Goal: Task Accomplishment & Management: Manage account settings

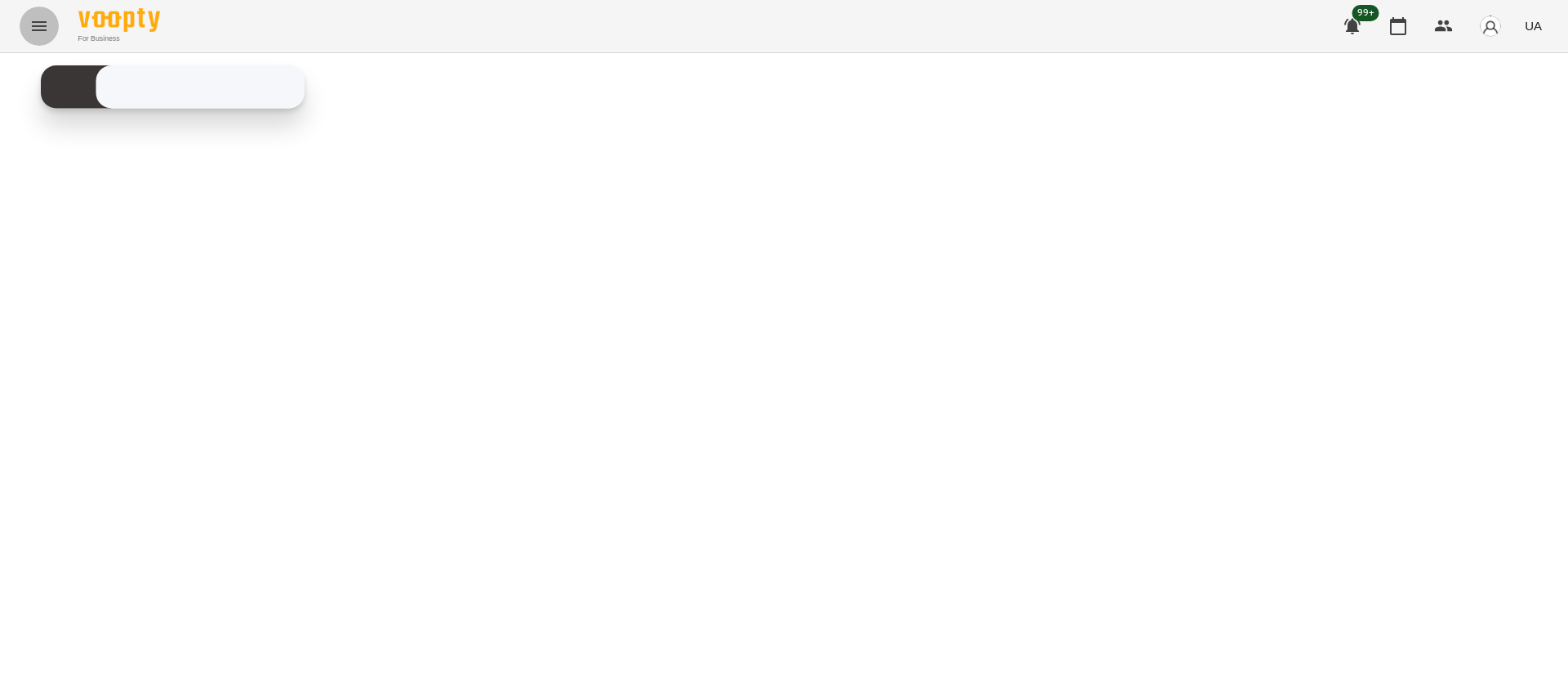
click at [43, 39] on button "Menu" at bounding box center [39, 26] width 39 height 39
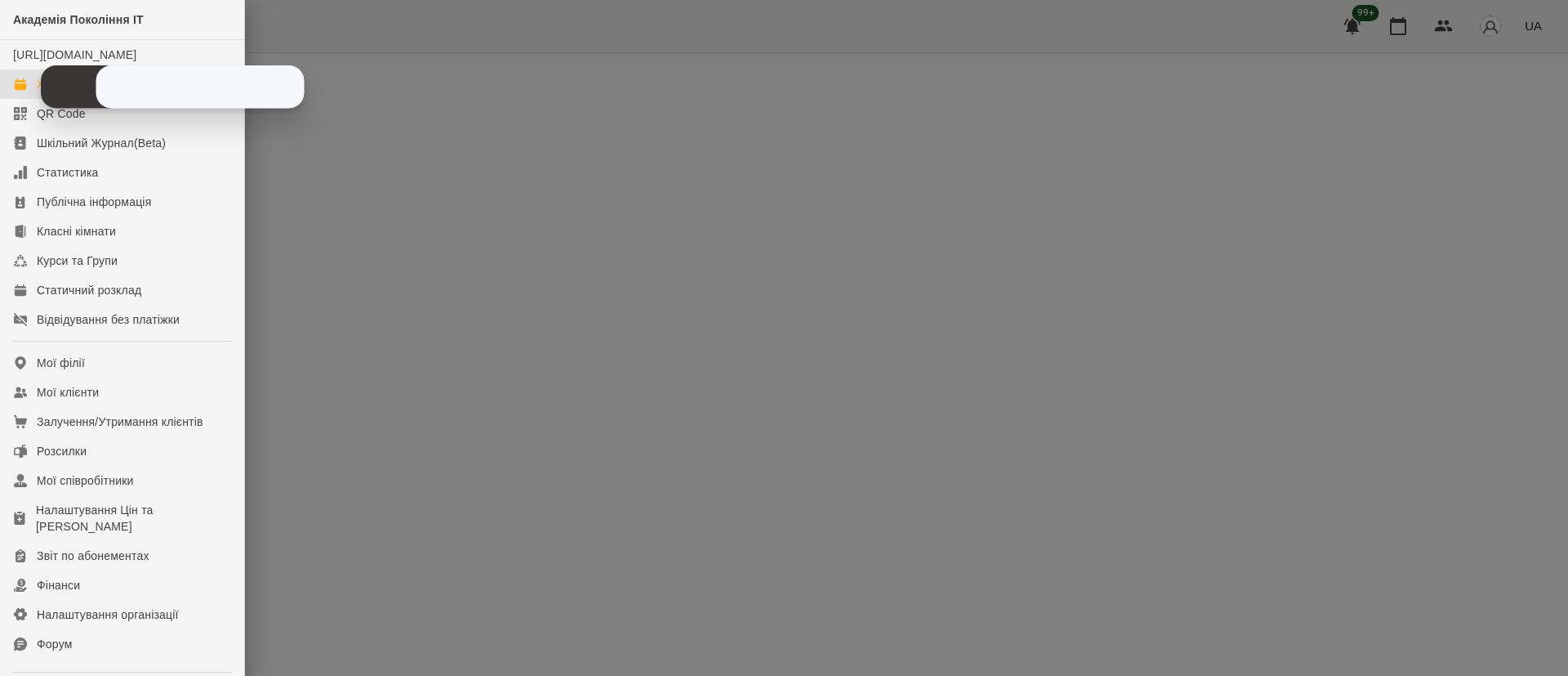
click at [3, 99] on link "Журнал відвідувань" at bounding box center [121, 84] width 244 height 29
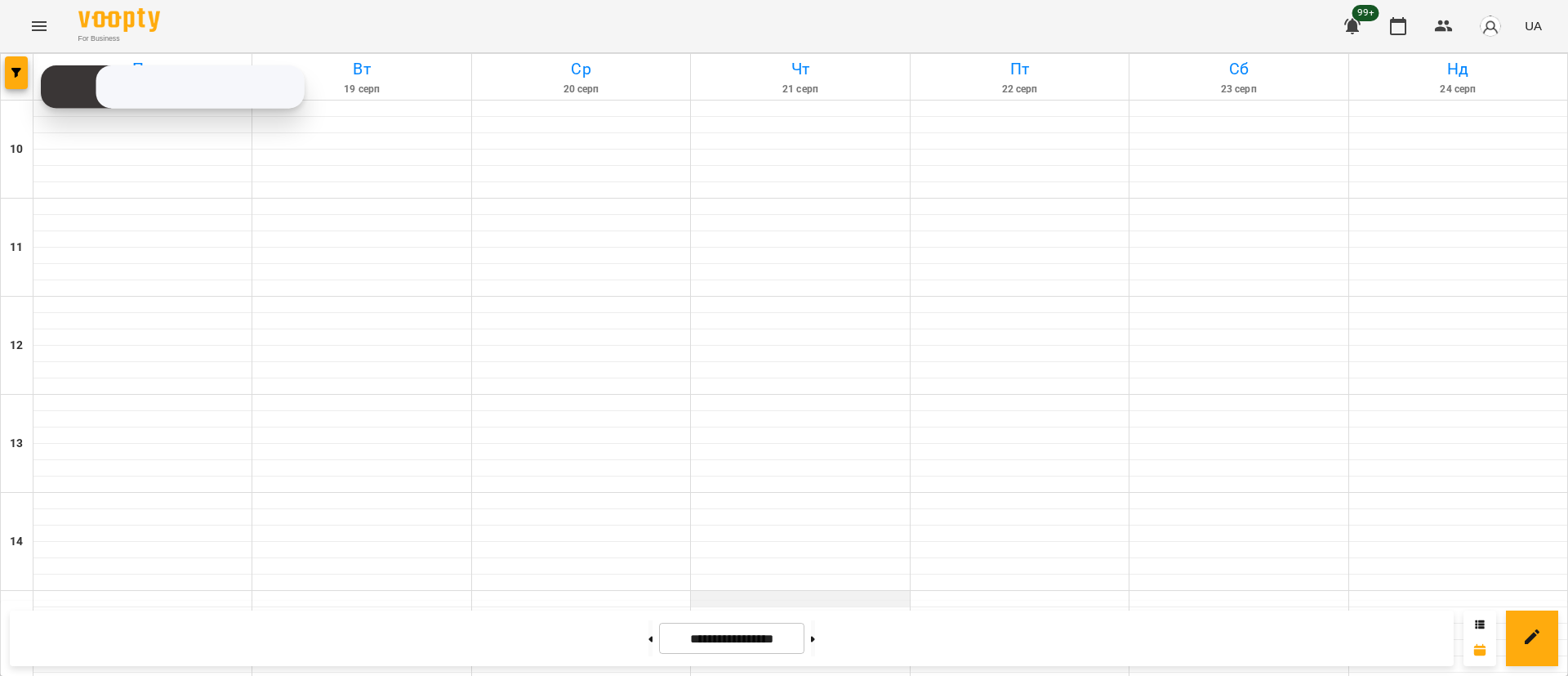
scroll to position [612, 0]
click at [4, 70] on div at bounding box center [17, 76] width 32 height 46
click at [8, 70] on span "button" at bounding box center [16, 72] width 23 height 10
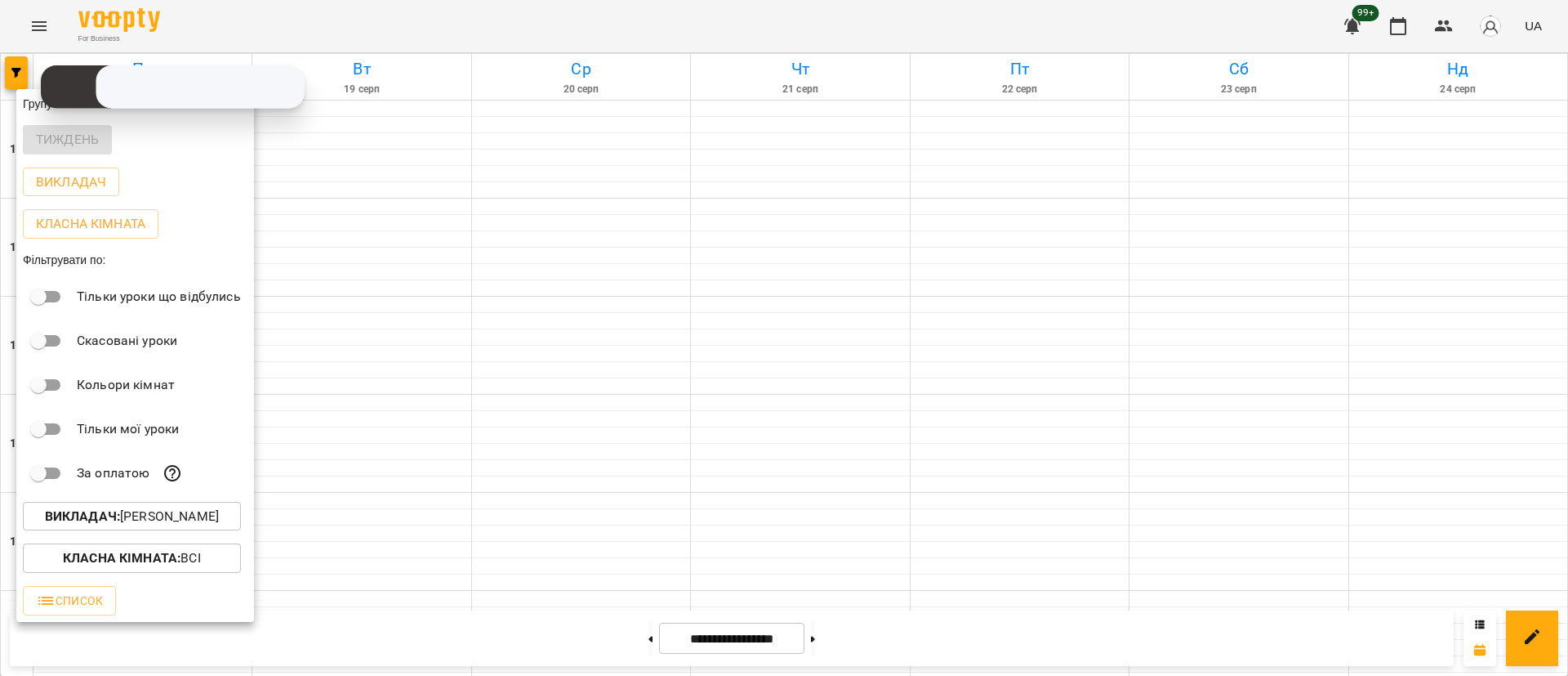
click at [184, 519] on p "Викладач : [PERSON_NAME]" at bounding box center [132, 516] width 174 height 20
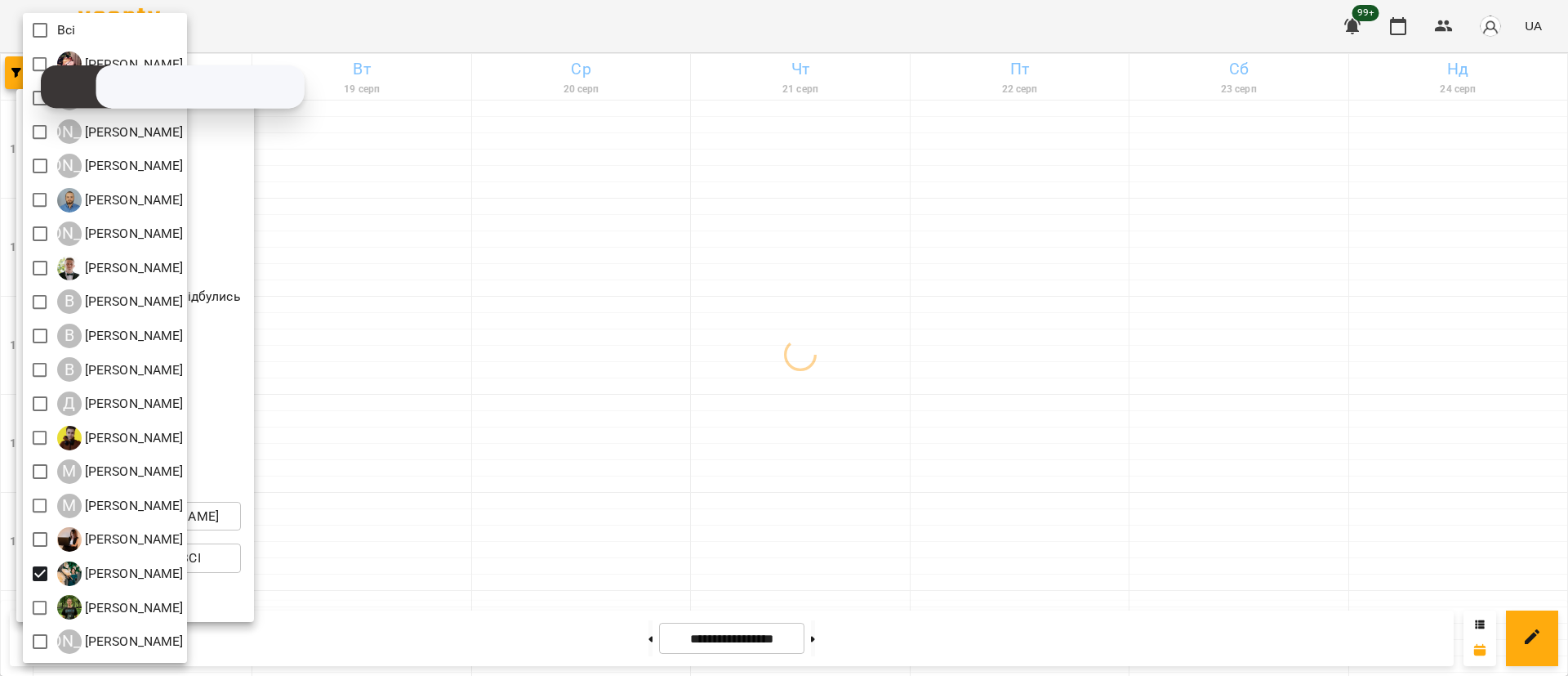
click at [578, 357] on div at bounding box center [784, 338] width 1568 height 676
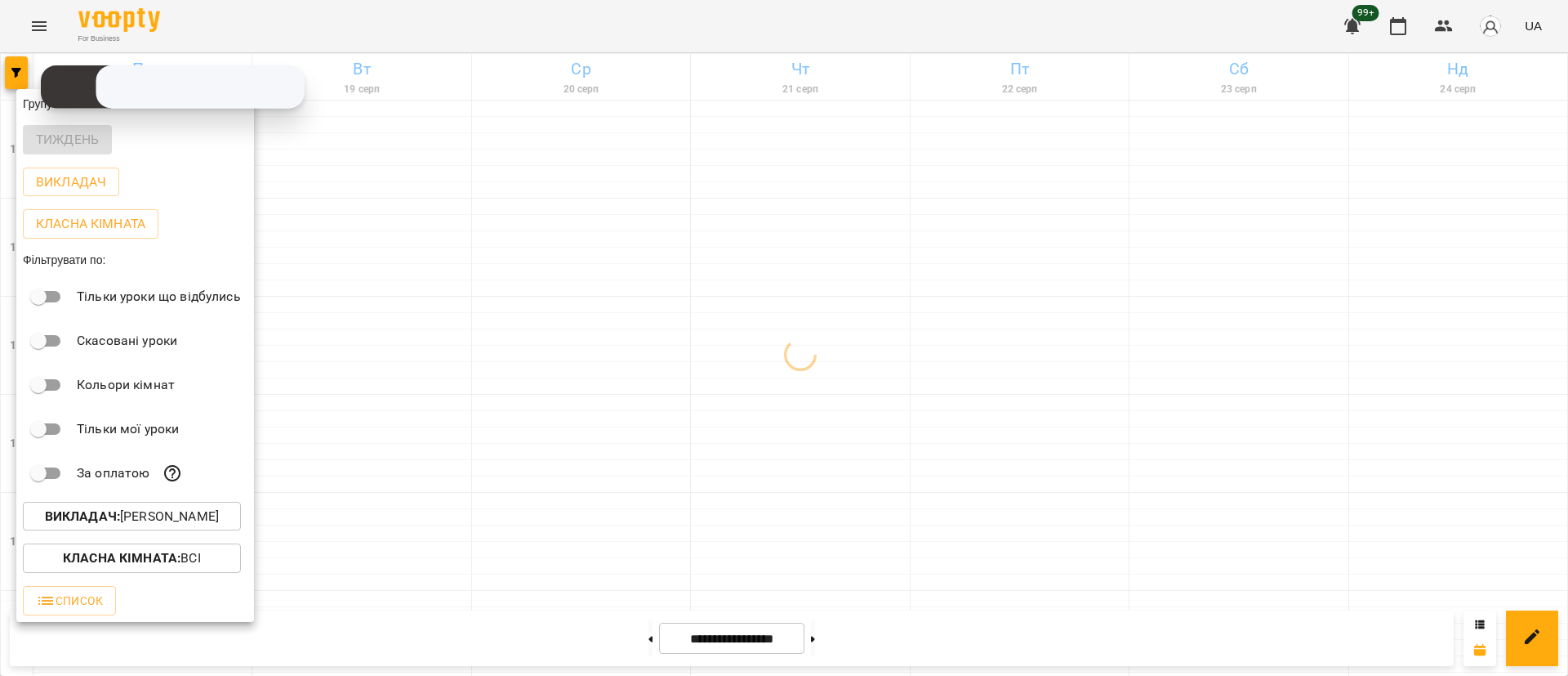
click at [578, 357] on div at bounding box center [784, 338] width 1568 height 676
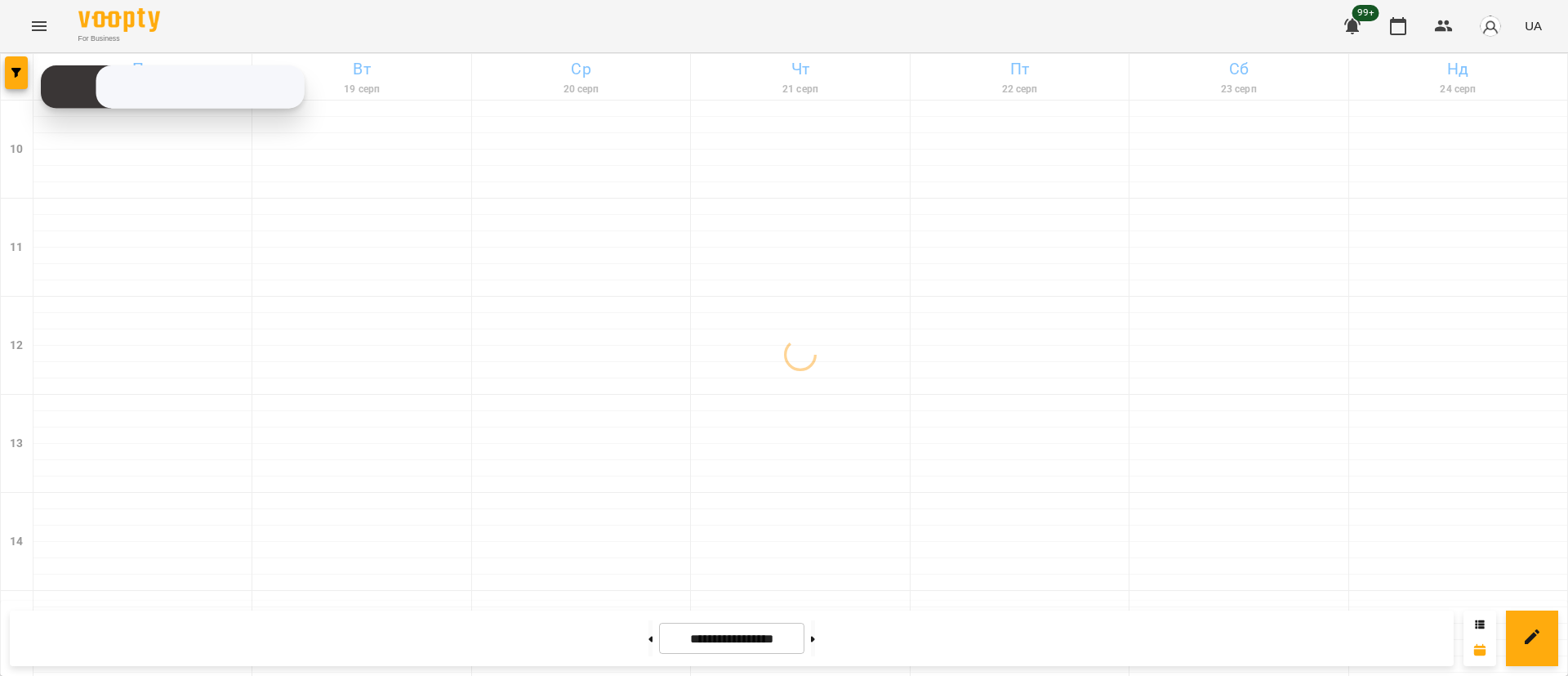
scroll to position [735, 0]
click at [648, 652] on button at bounding box center [650, 638] width 4 height 36
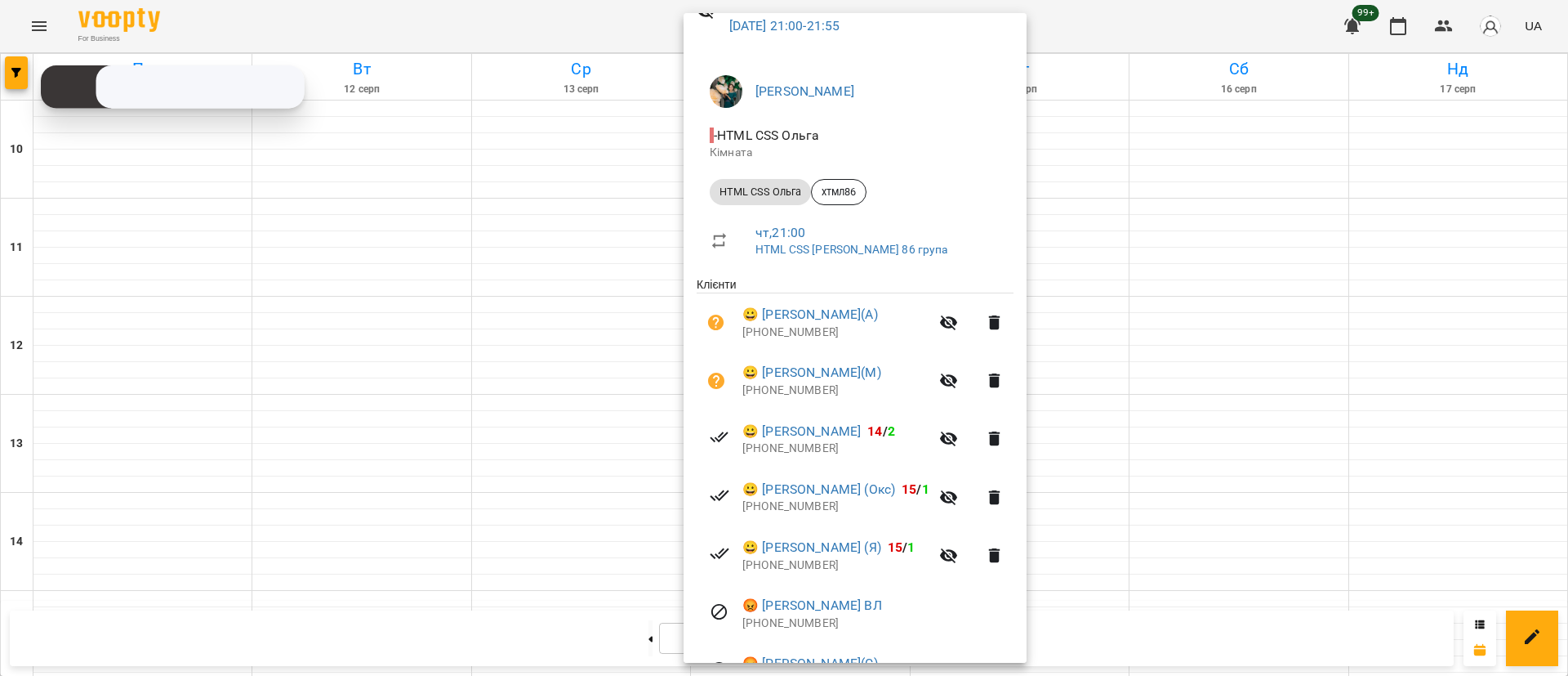
scroll to position [122, 0]
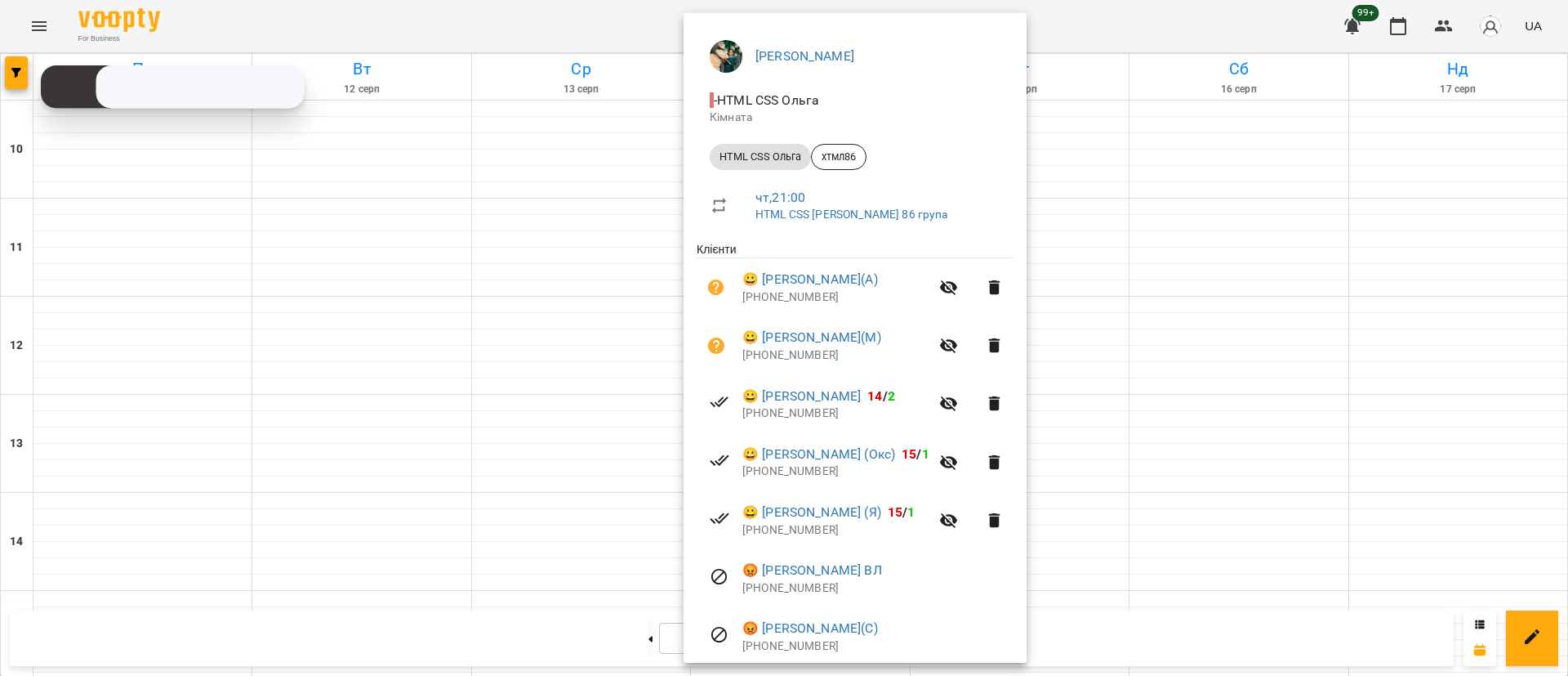
click at [399, 443] on div at bounding box center [784, 338] width 1568 height 676
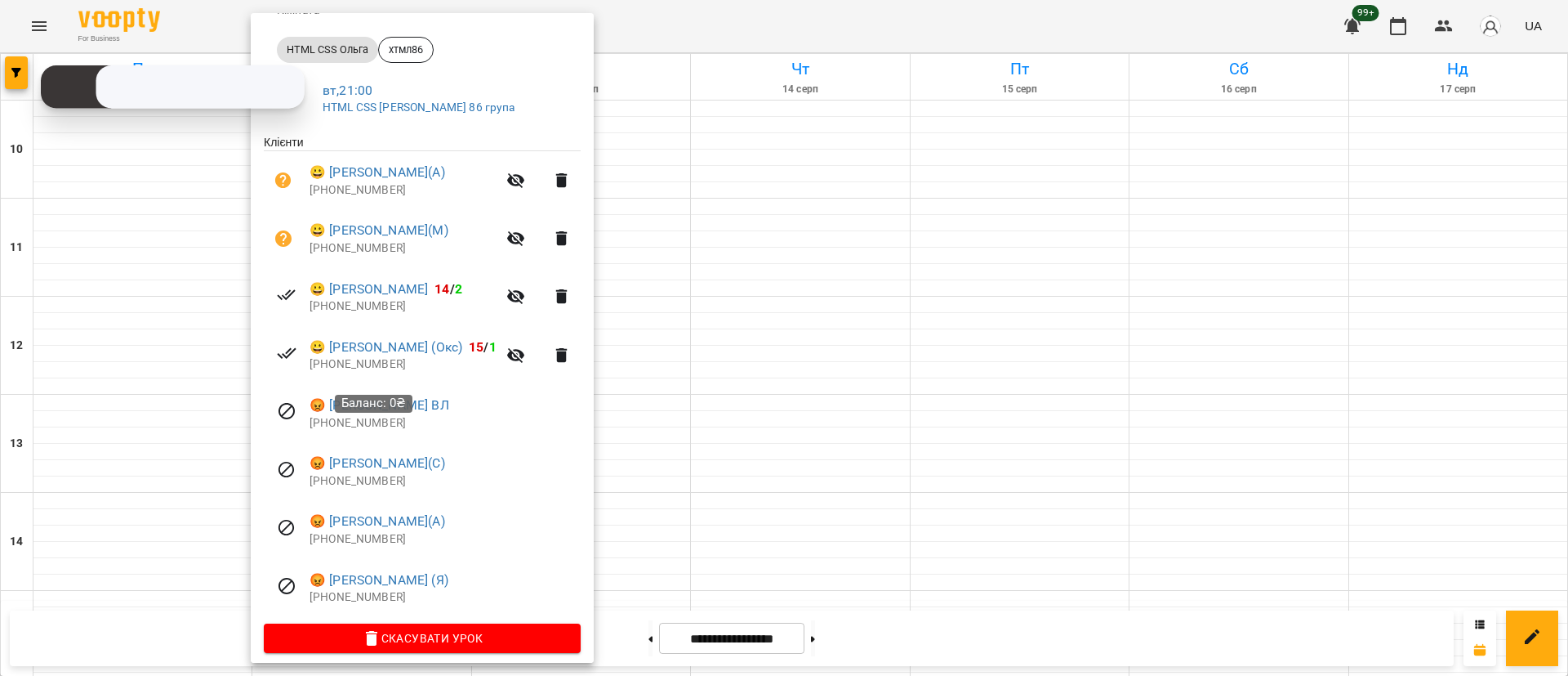
scroll to position [242, 0]
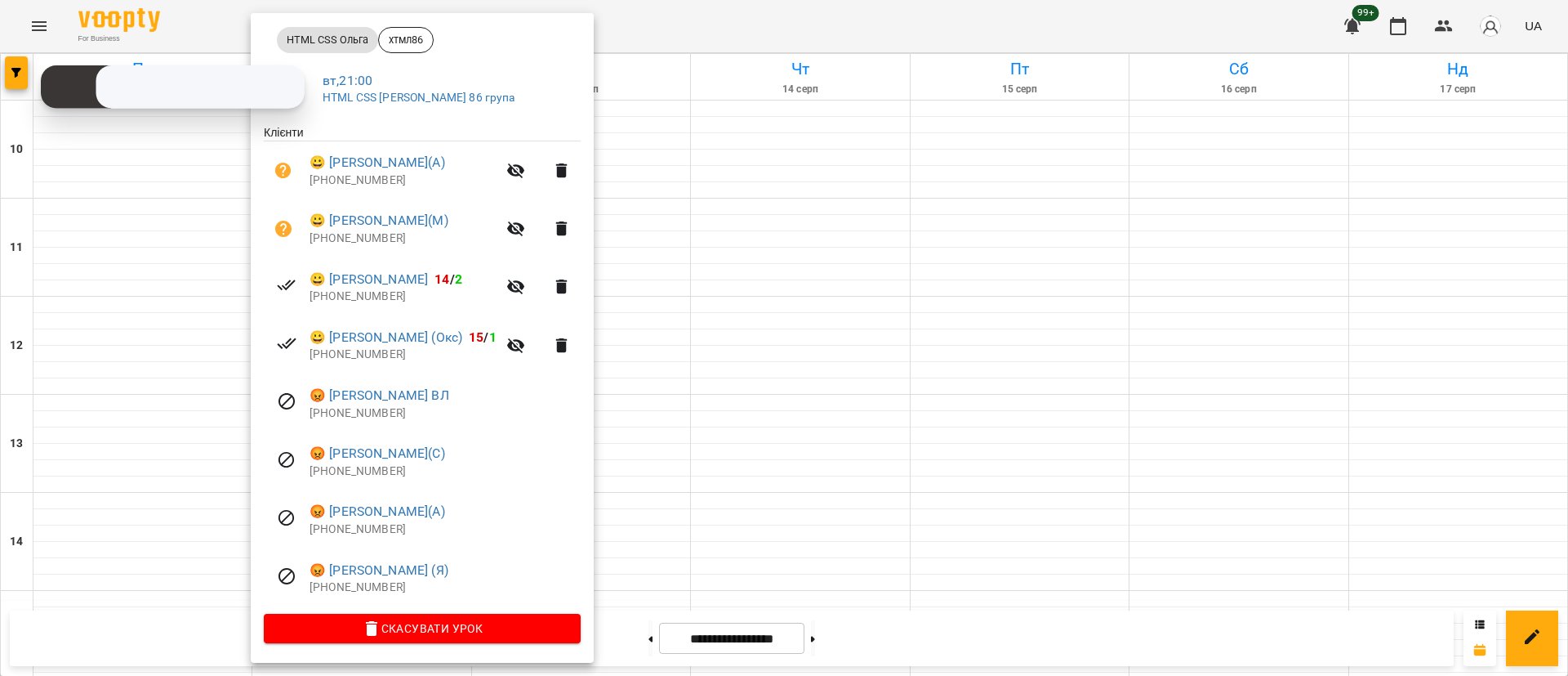
click at [740, 528] on div at bounding box center [784, 338] width 1568 height 676
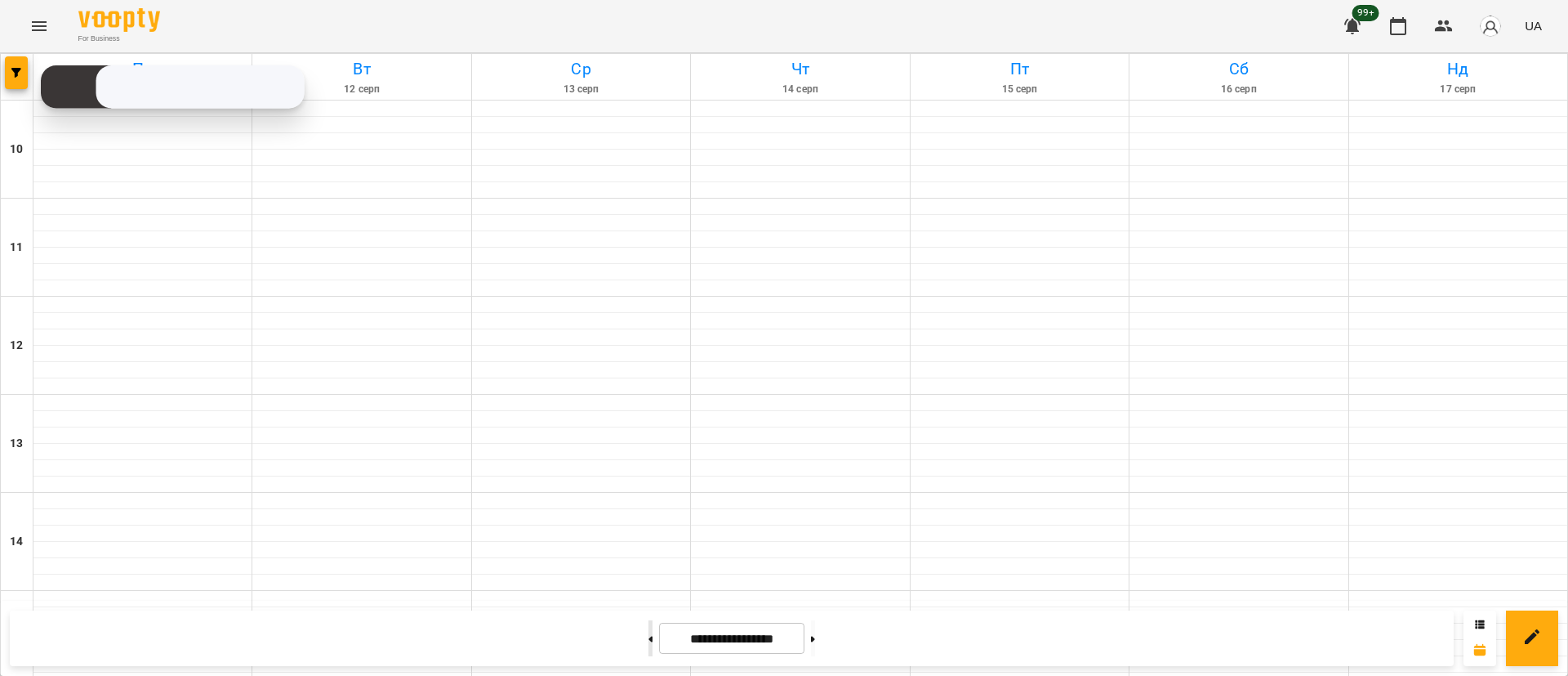
click at [648, 632] on button at bounding box center [650, 638] width 4 height 36
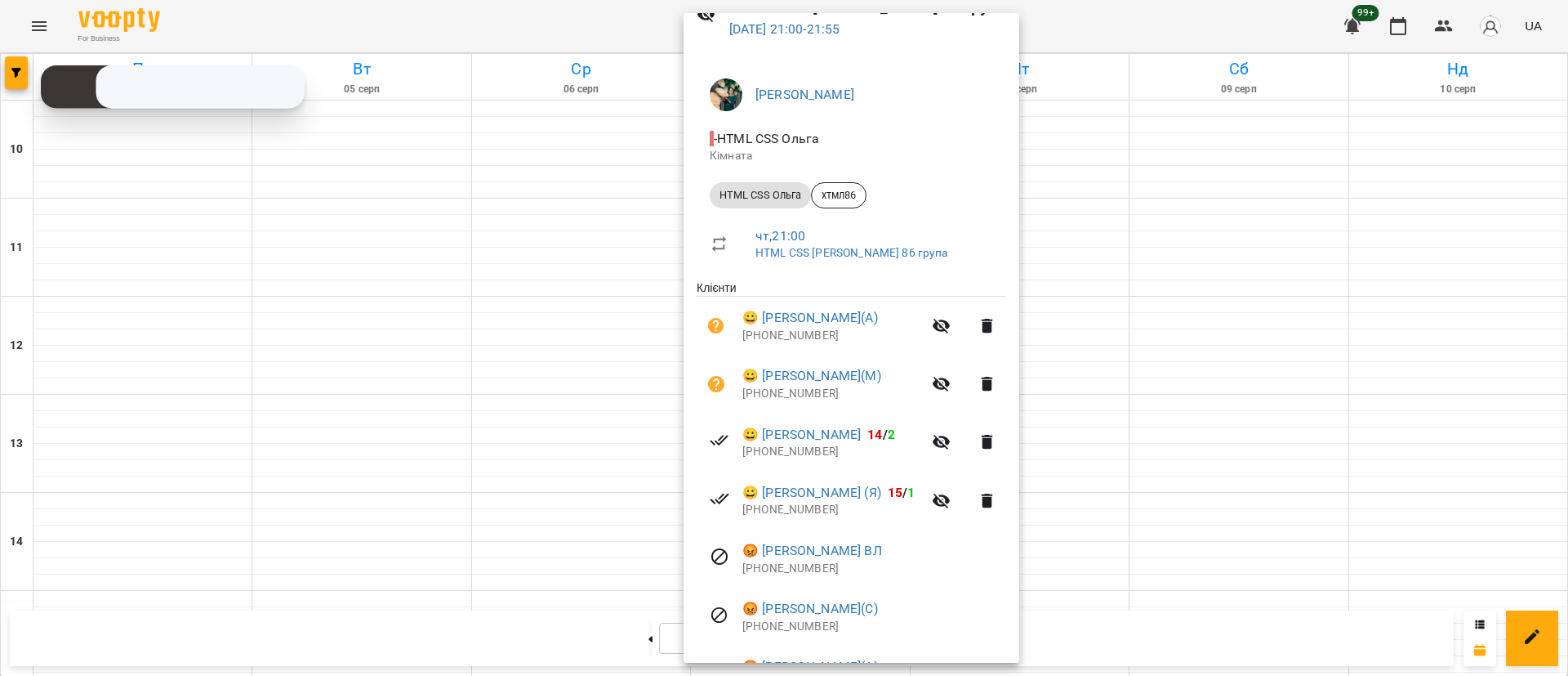
scroll to position [122, 0]
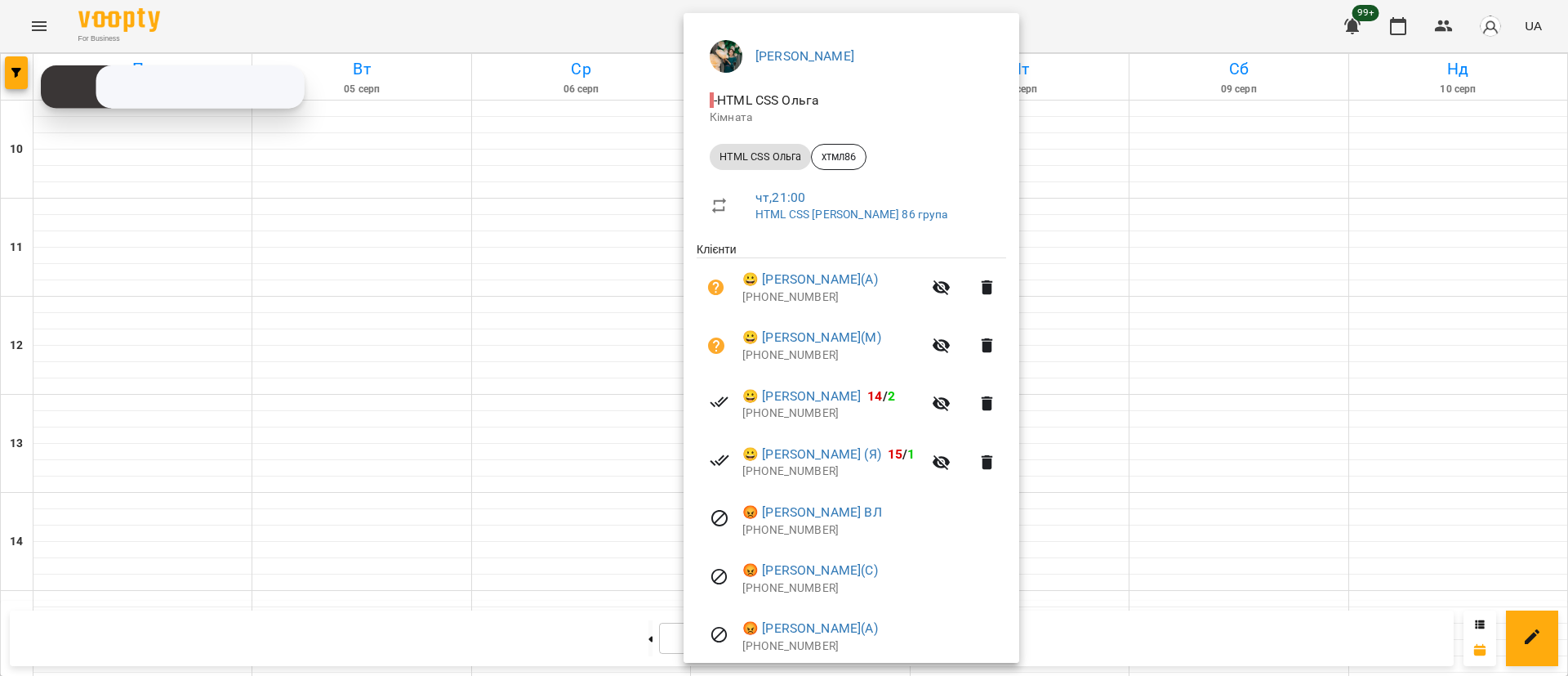
click at [356, 456] on div at bounding box center [784, 338] width 1568 height 676
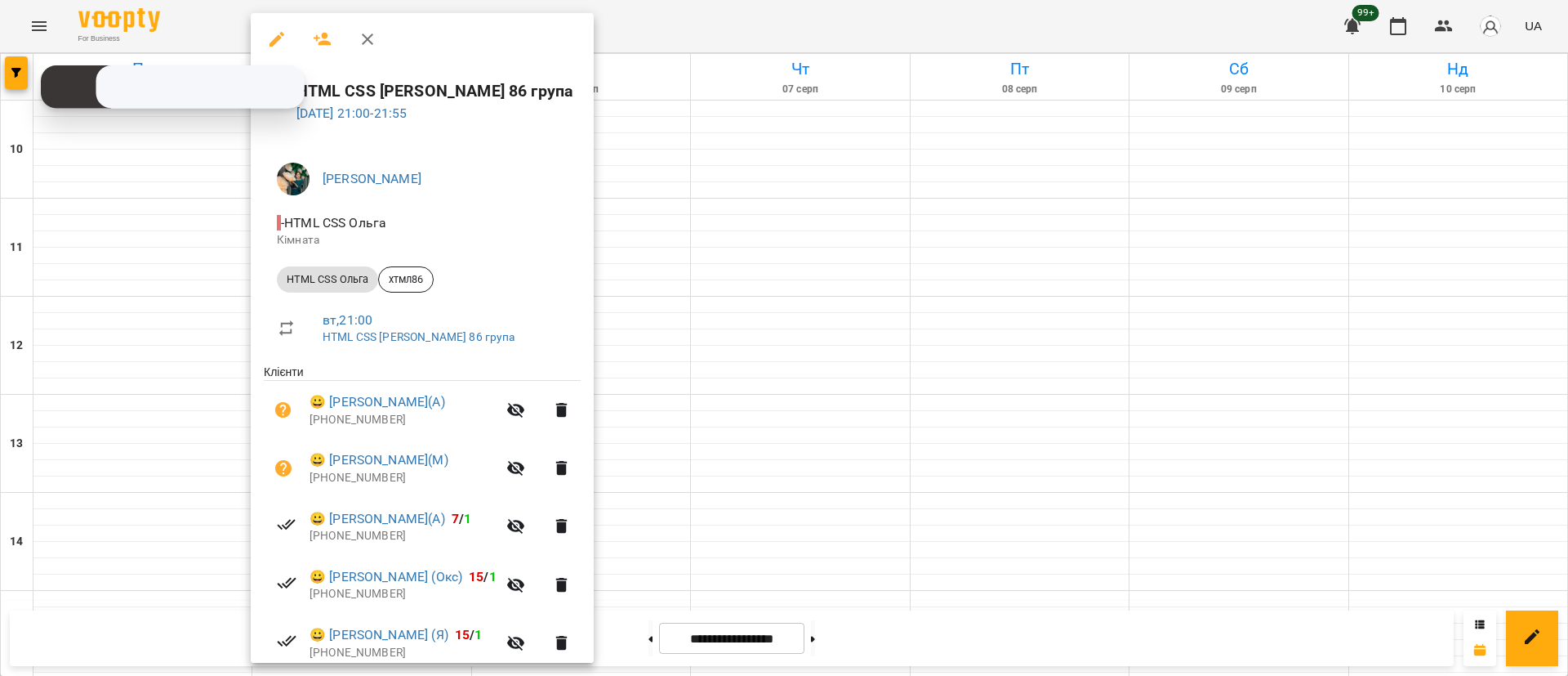
click at [651, 528] on div at bounding box center [784, 338] width 1568 height 676
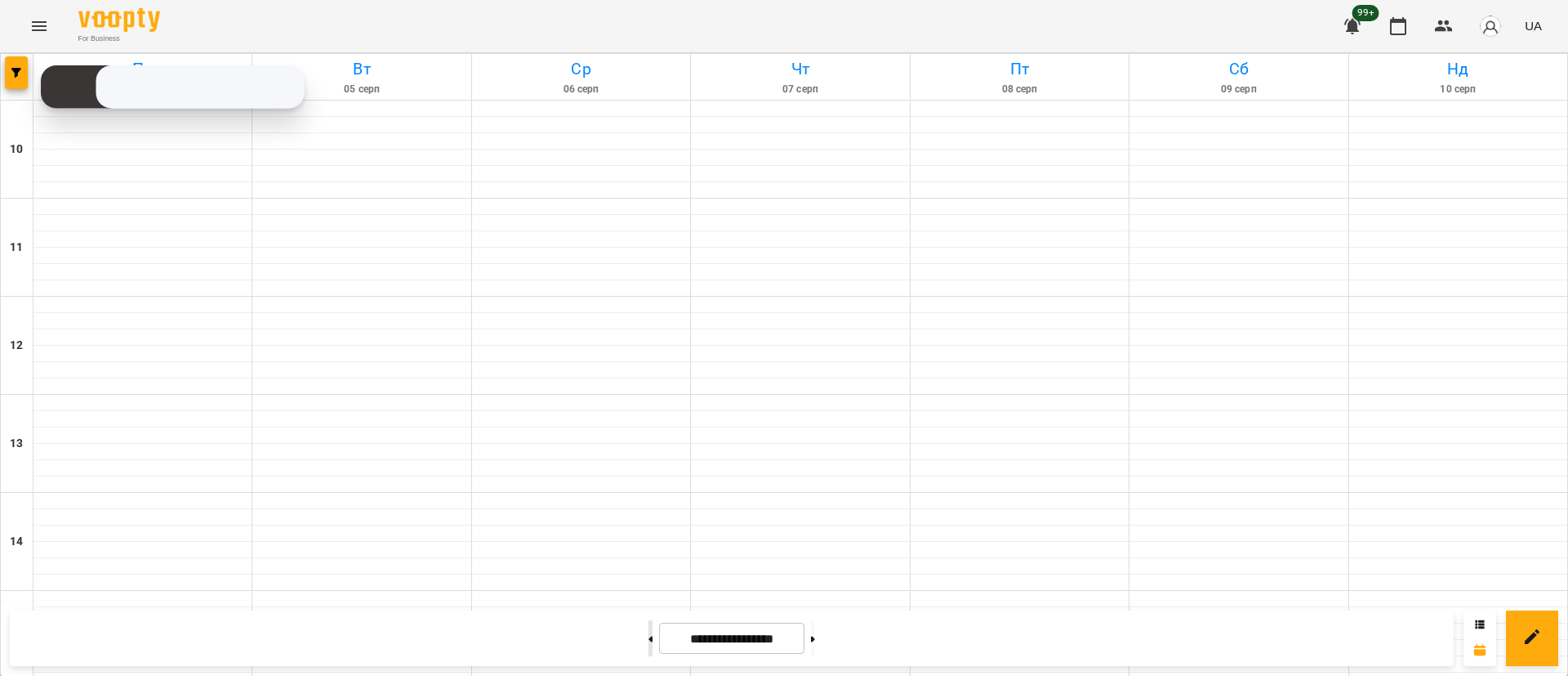
click at [648, 627] on button at bounding box center [650, 638] width 4 height 36
type input "**********"
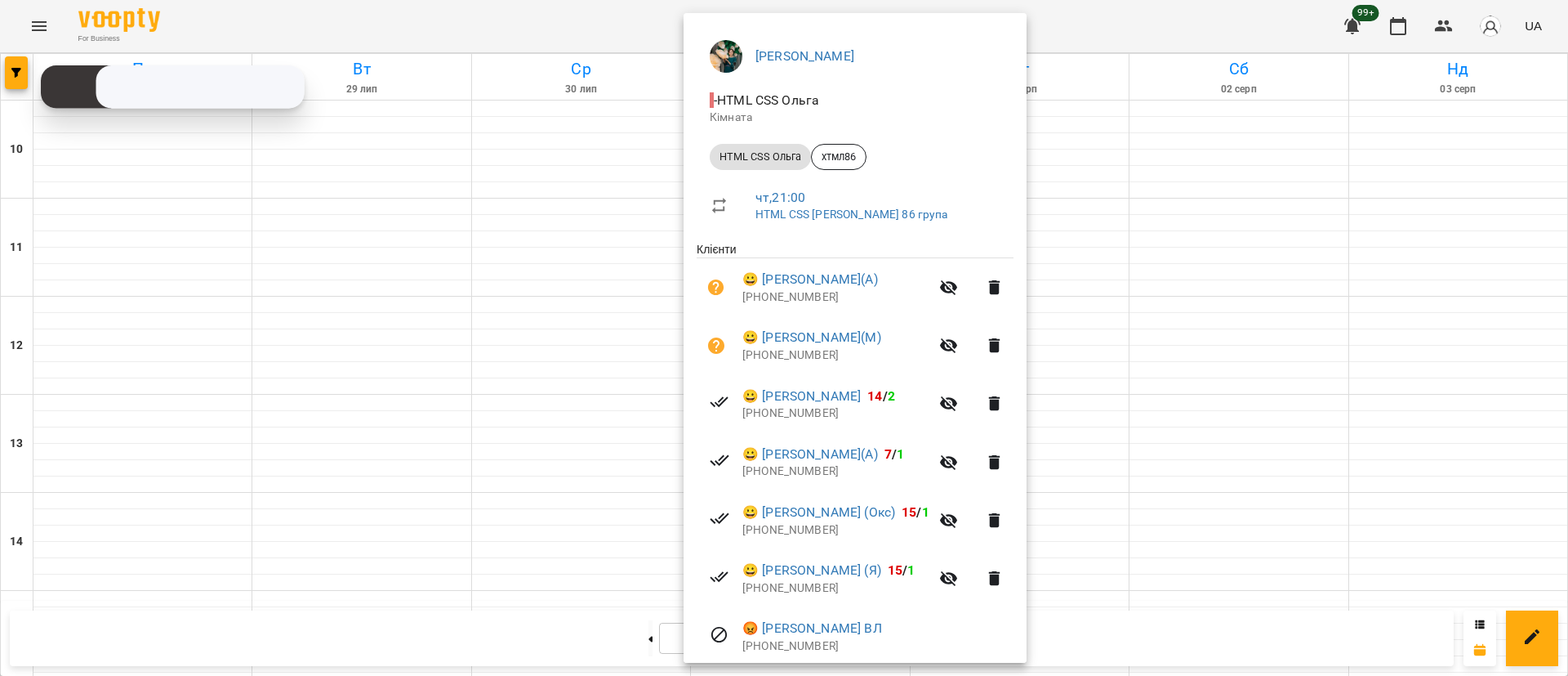
click at [381, 459] on div at bounding box center [784, 338] width 1568 height 676
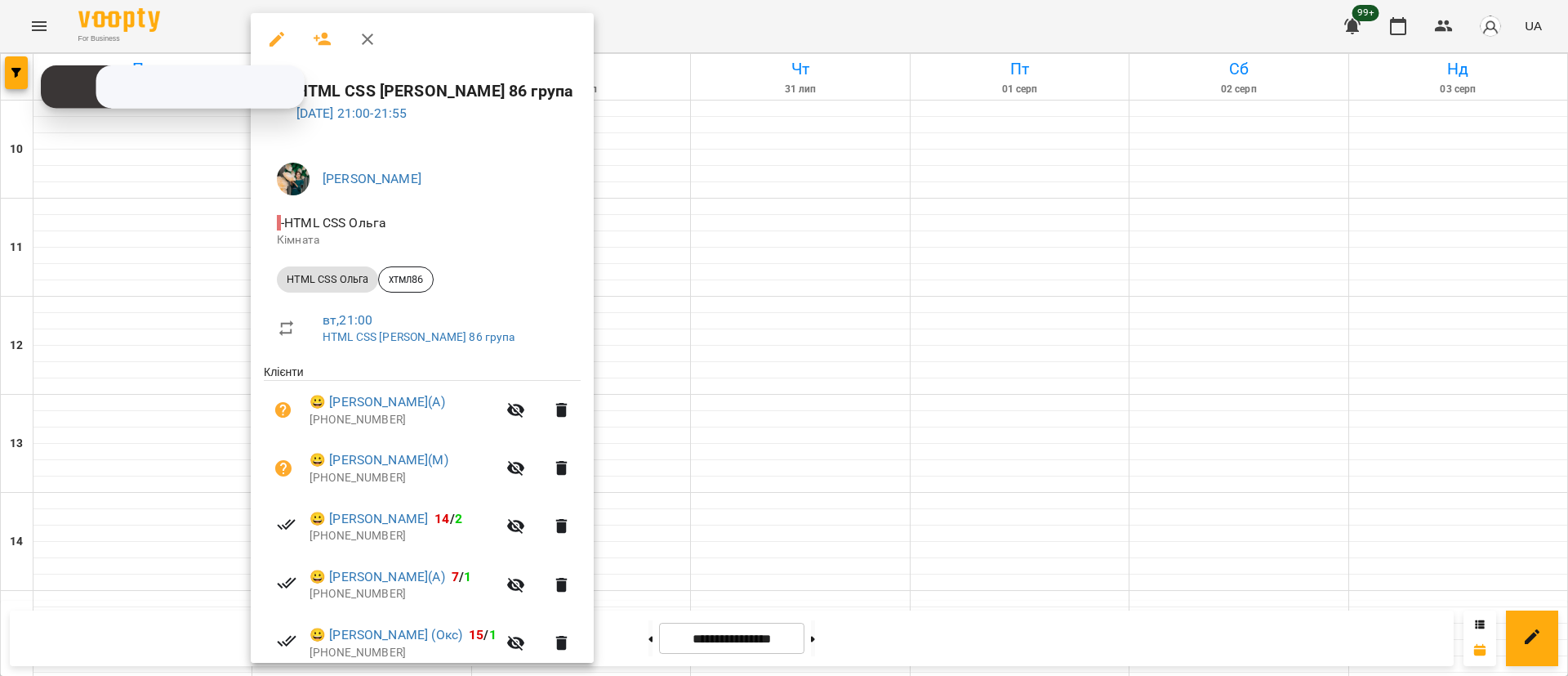
scroll to position [242, 0]
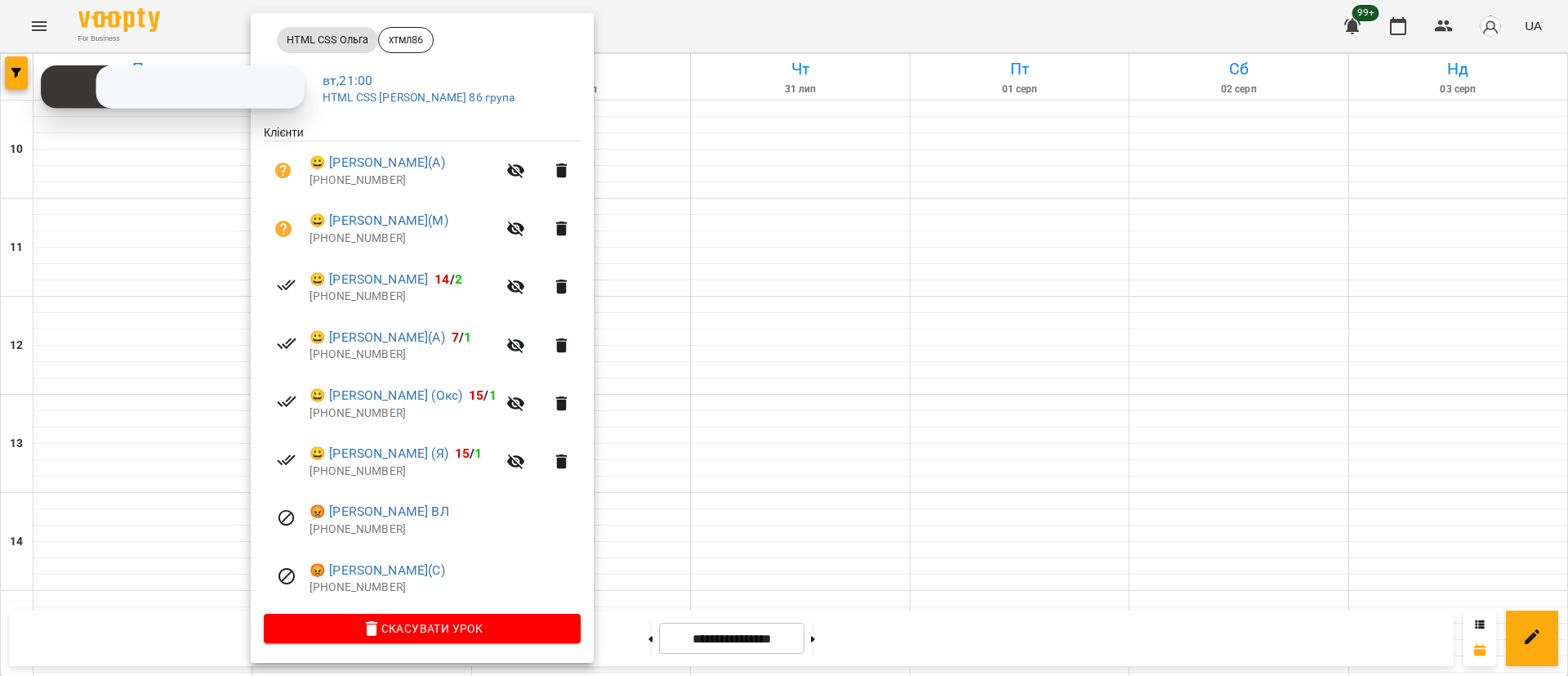
click at [698, 528] on div at bounding box center [784, 338] width 1568 height 676
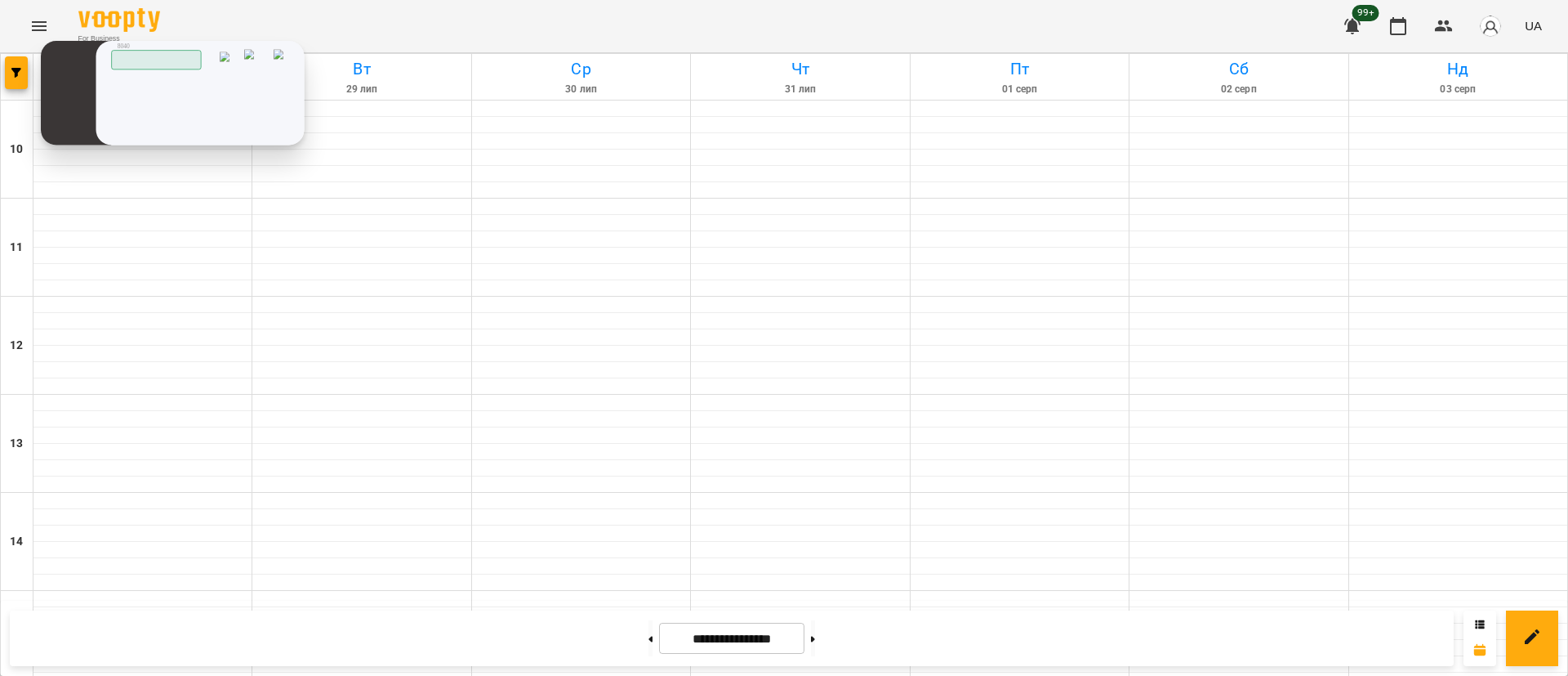
click at [0, 0] on img at bounding box center [0, 0] width 0 height 0
